Goal: Information Seeking & Learning: Find specific fact

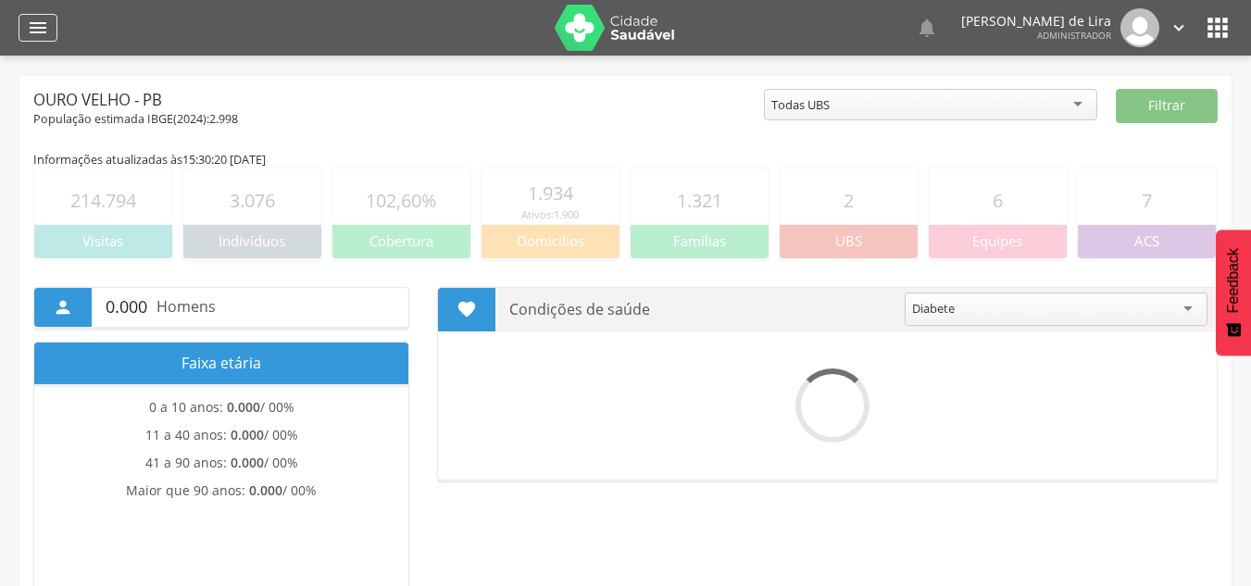
click at [49, 25] on div "" at bounding box center [38, 28] width 39 height 28
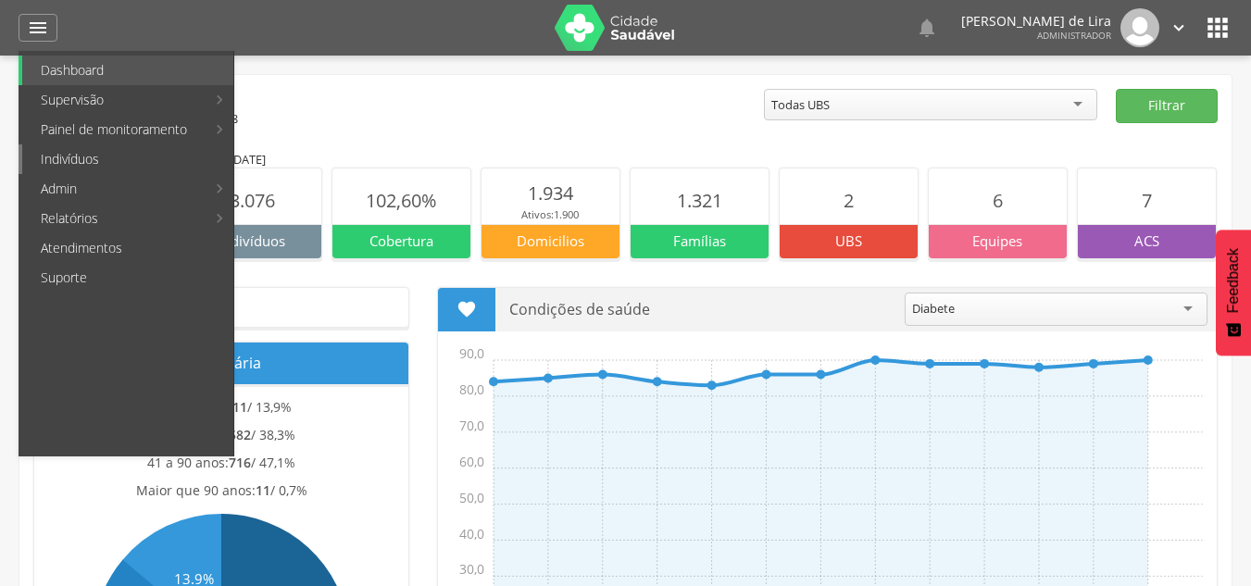
click at [96, 157] on link "Indivíduos" at bounding box center [127, 159] width 211 height 30
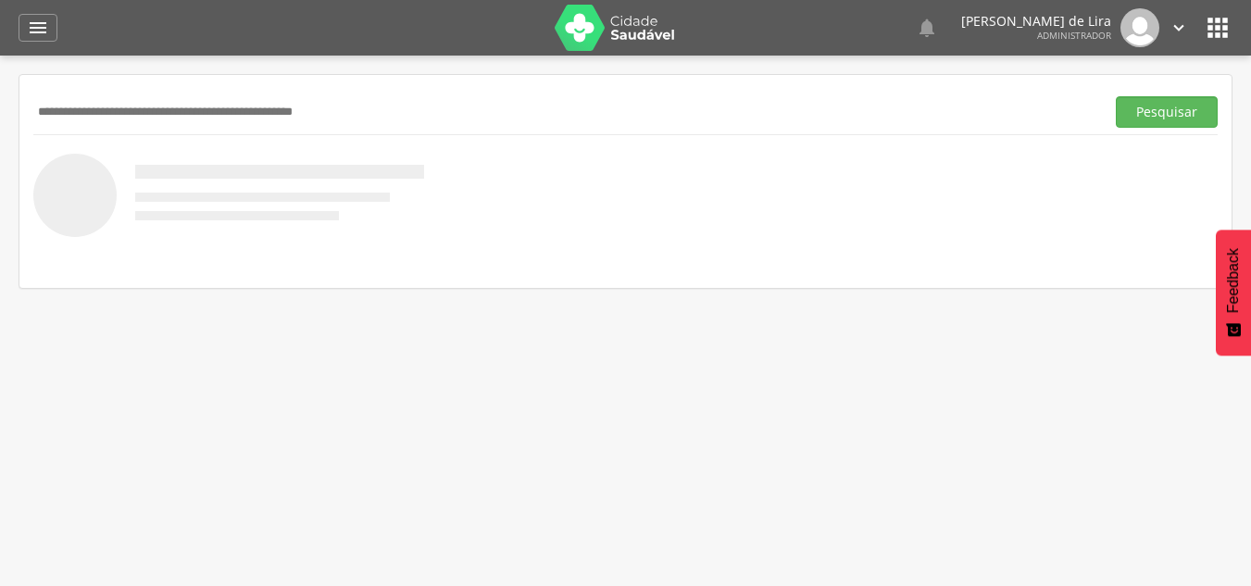
click at [199, 110] on input "text" at bounding box center [565, 111] width 1064 height 31
type input "*******"
click at [1116, 96] on button "Pesquisar" at bounding box center [1167, 111] width 102 height 31
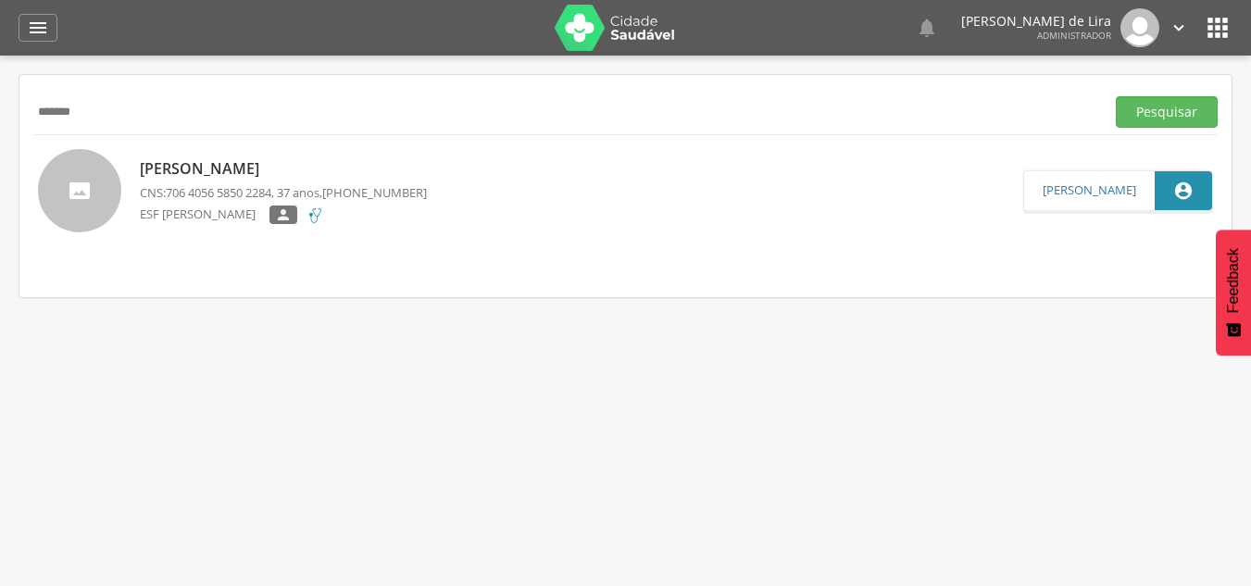
click at [290, 153] on div "[PERSON_NAME] CNS: 706 4056 5850 2284 , 37 anos, [PHONE_NUMBER] ESF [PERSON_NAM…" at bounding box center [283, 191] width 287 height 77
type input "**********"
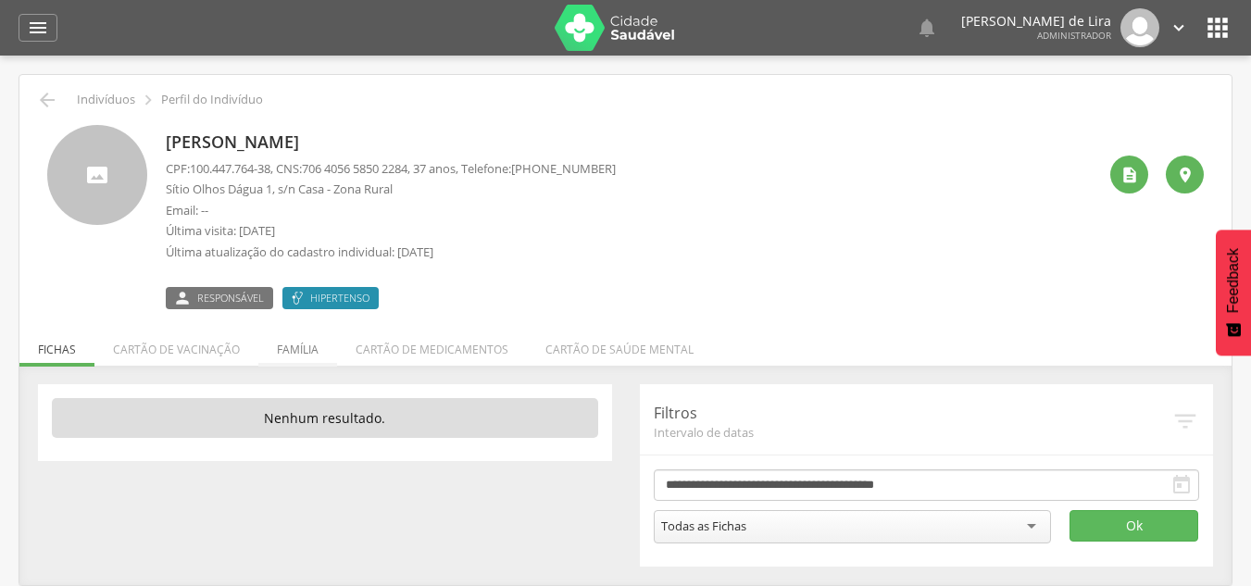
click at [300, 340] on li "Família" at bounding box center [297, 345] width 79 height 44
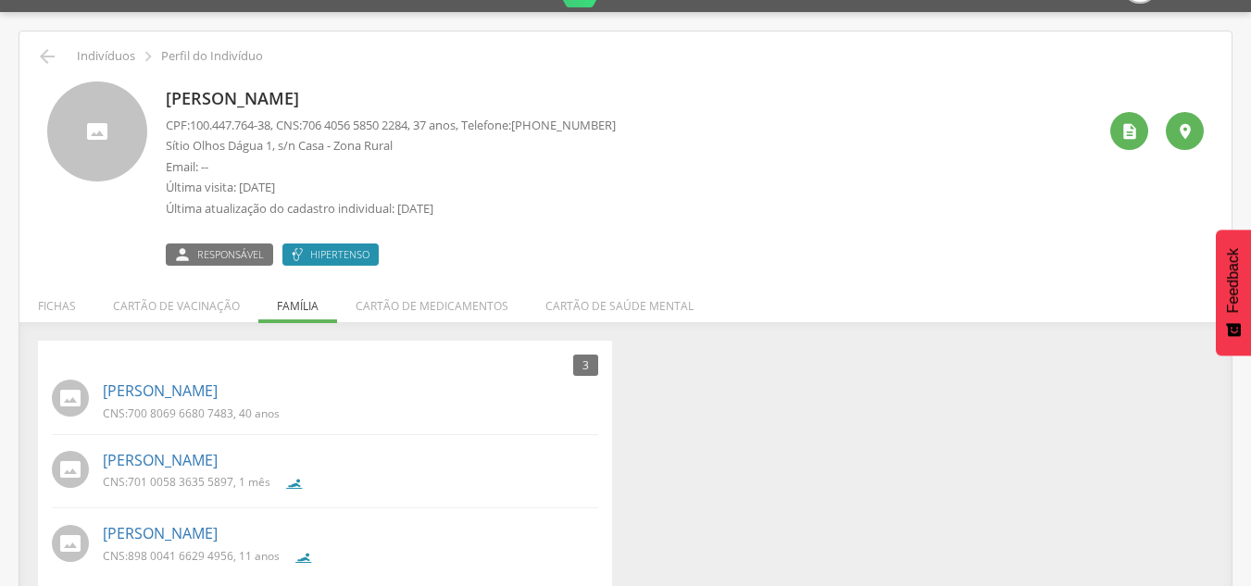
scroll to position [68, 0]
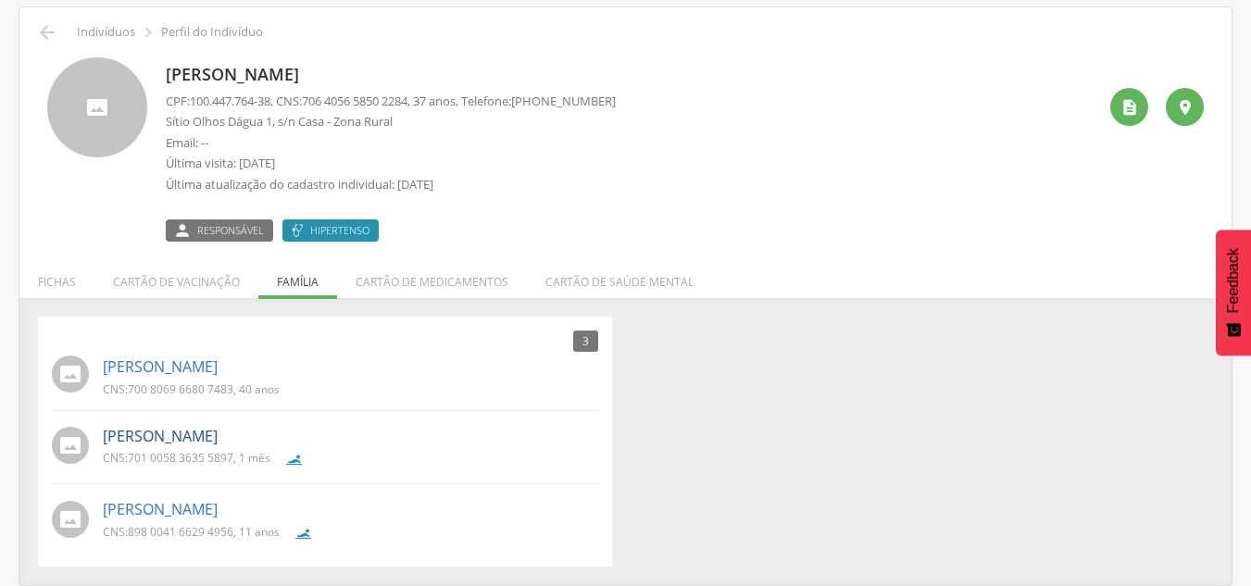
click at [166, 433] on link "[PERSON_NAME]" at bounding box center [160, 436] width 115 height 21
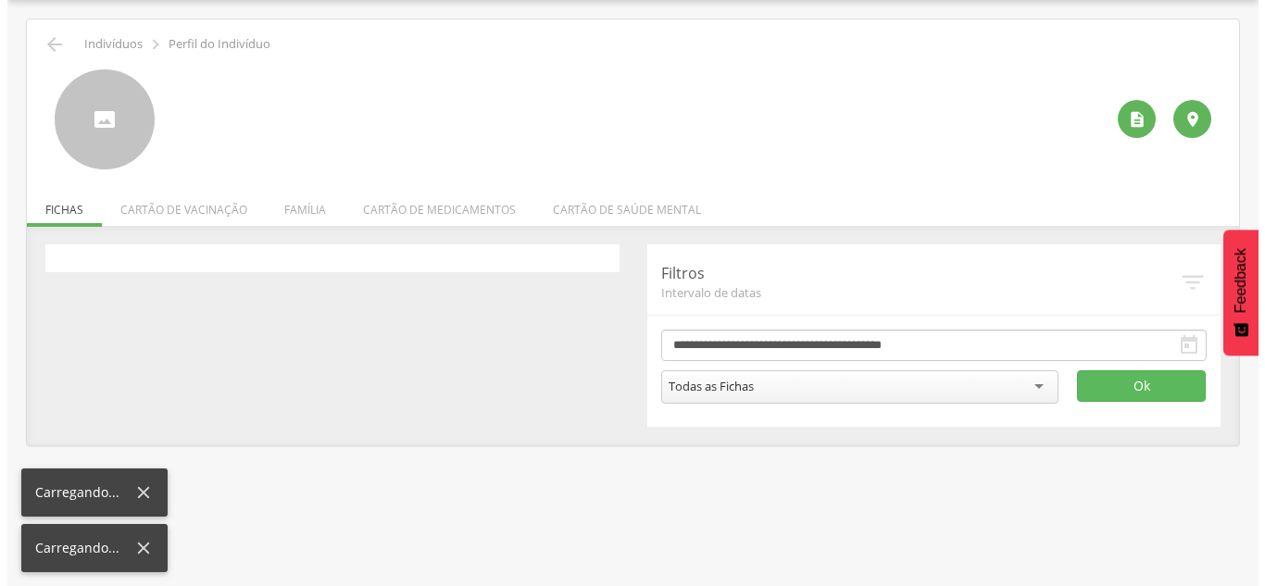
scroll to position [56, 0]
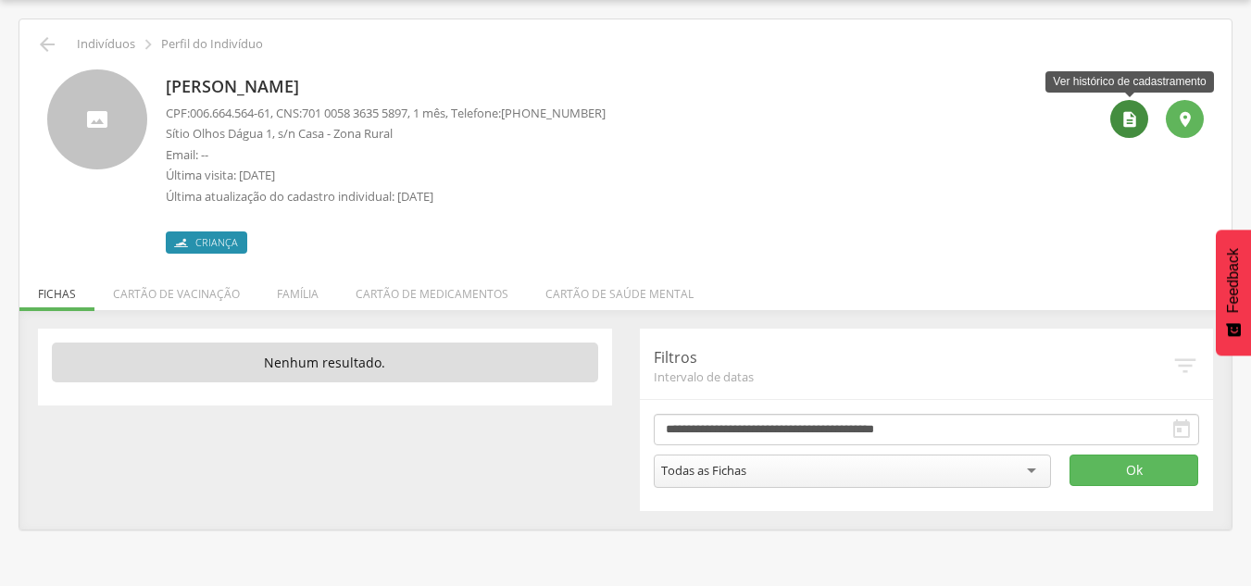
click at [1120, 122] on icon "" at bounding box center [1129, 119] width 19 height 19
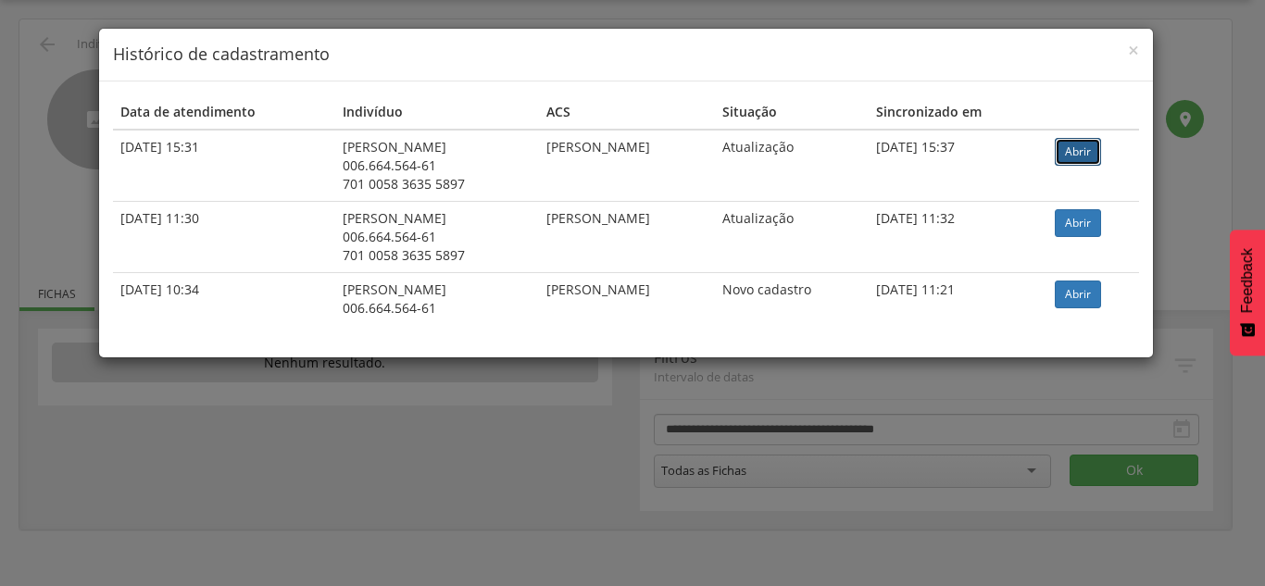
click at [1082, 144] on link "Abrir" at bounding box center [1078, 152] width 46 height 28
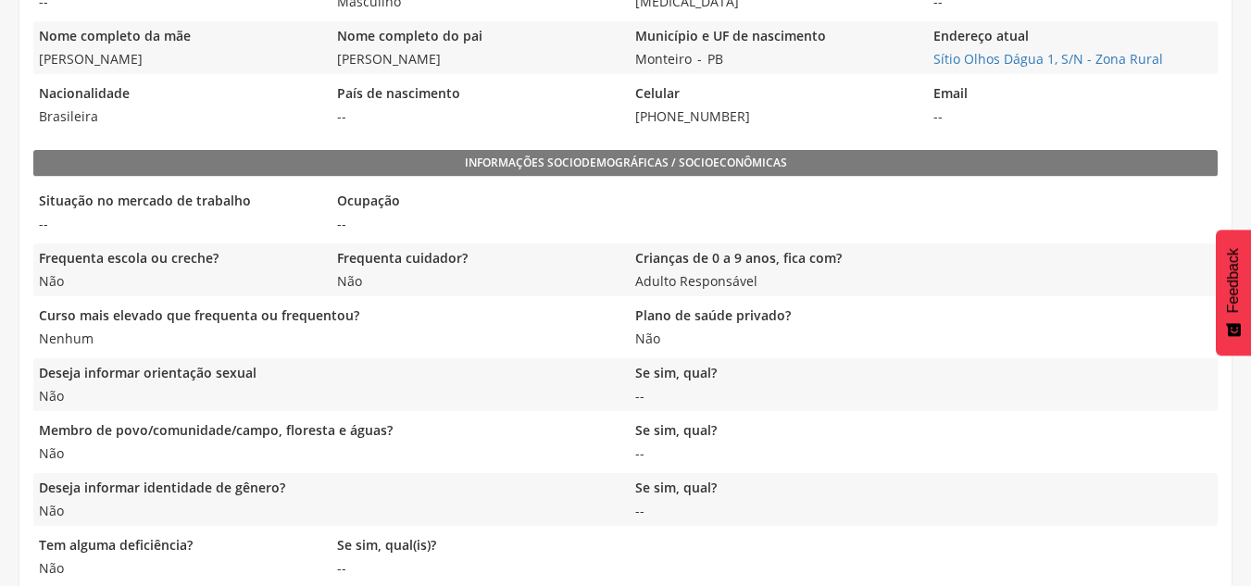
scroll to position [1601, 0]
